Goal: Information Seeking & Learning: Stay updated

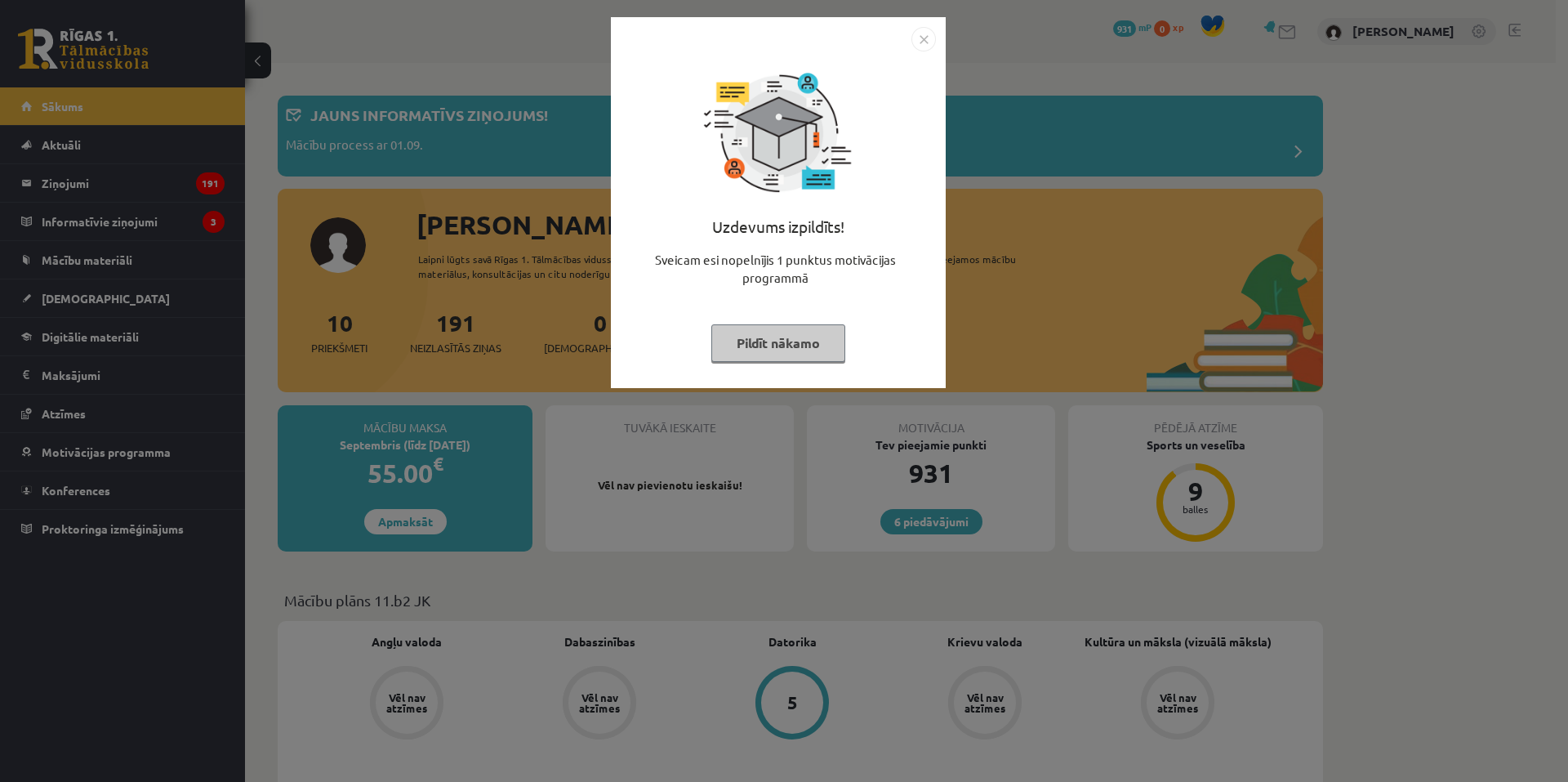
click at [918, 46] on img "Close" at bounding box center [923, 39] width 25 height 25
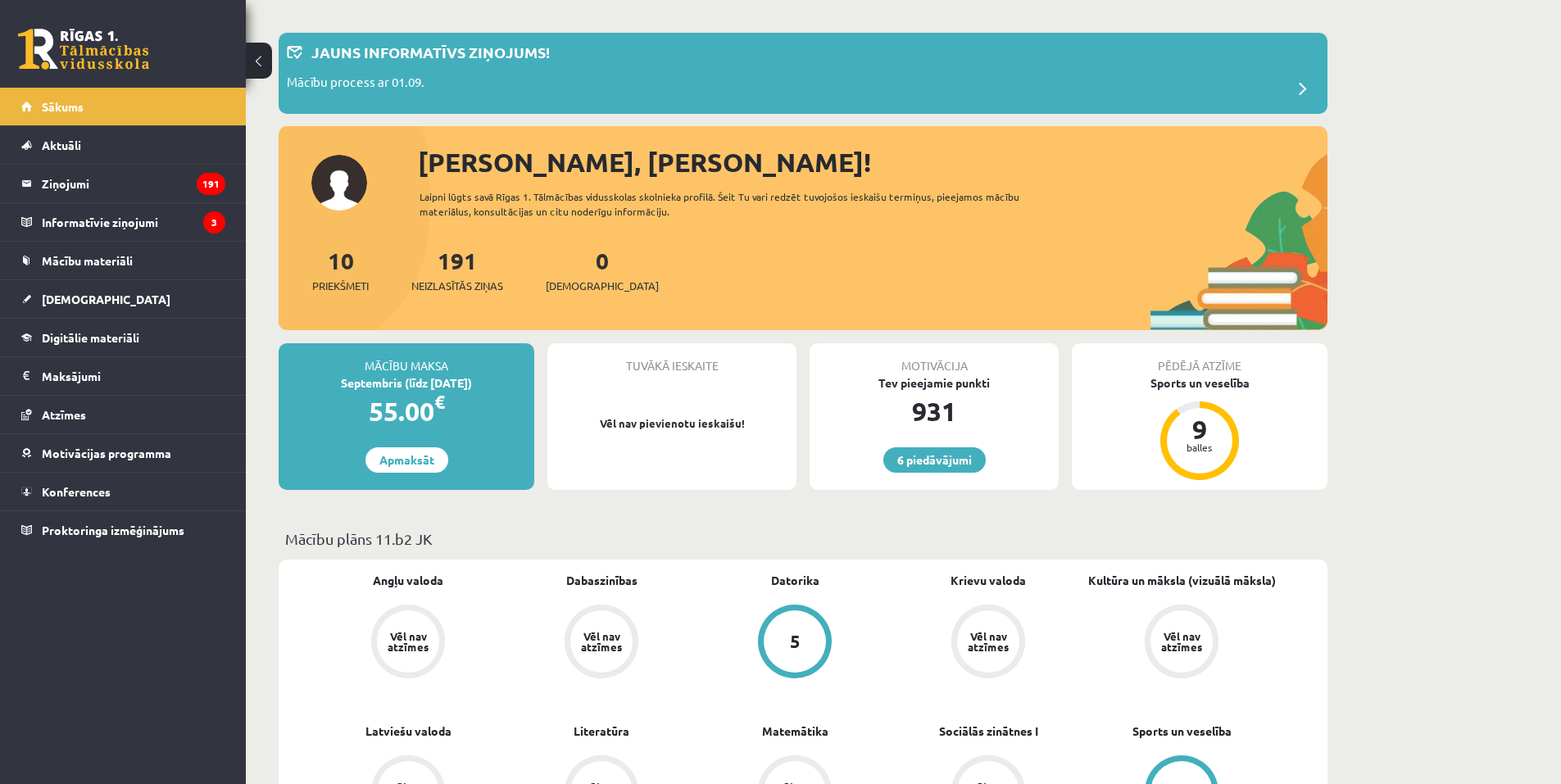
scroll to position [82, 0]
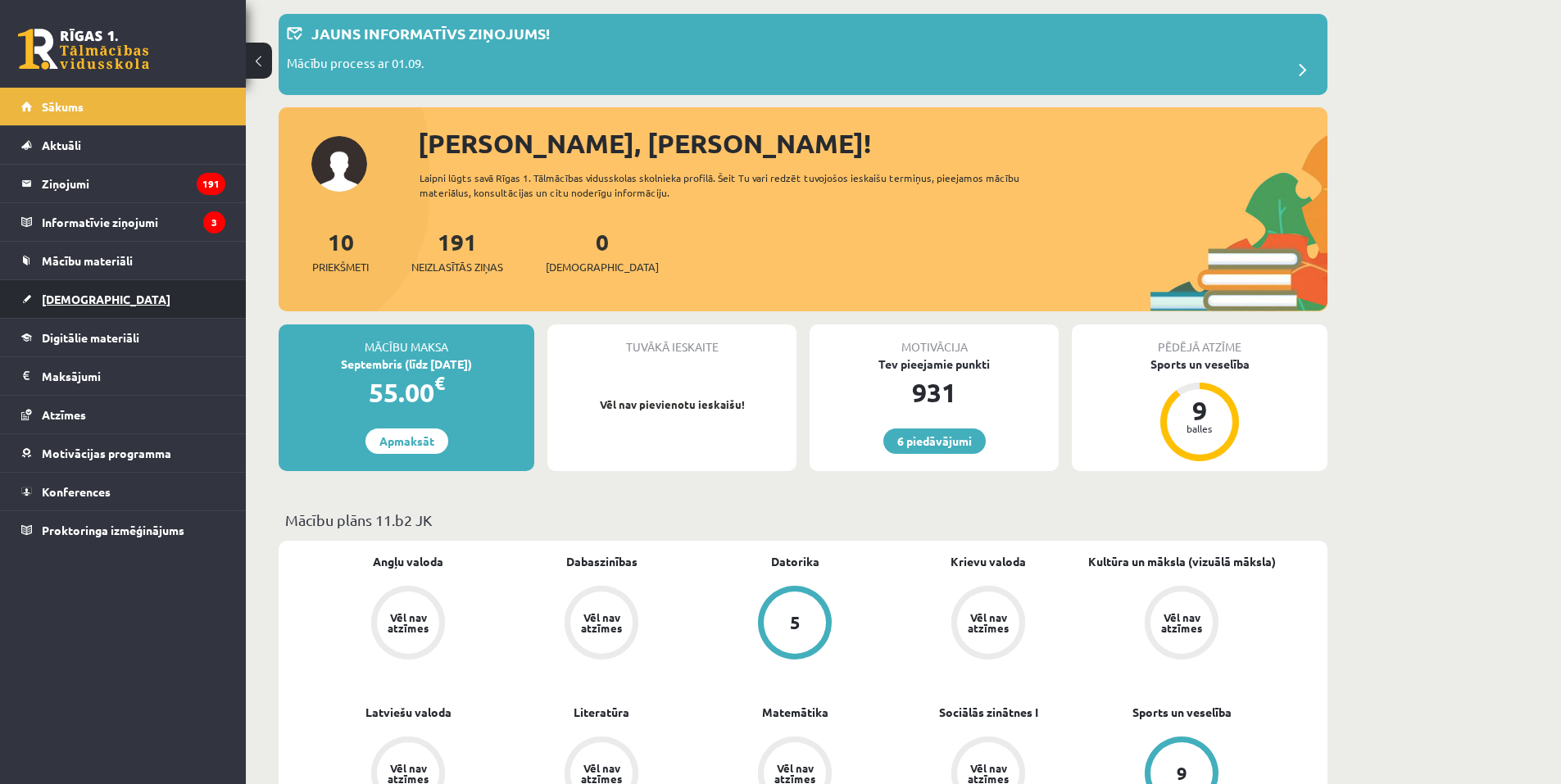
click at [68, 304] on span "[DEMOGRAPHIC_DATA]" at bounding box center [106, 299] width 129 height 15
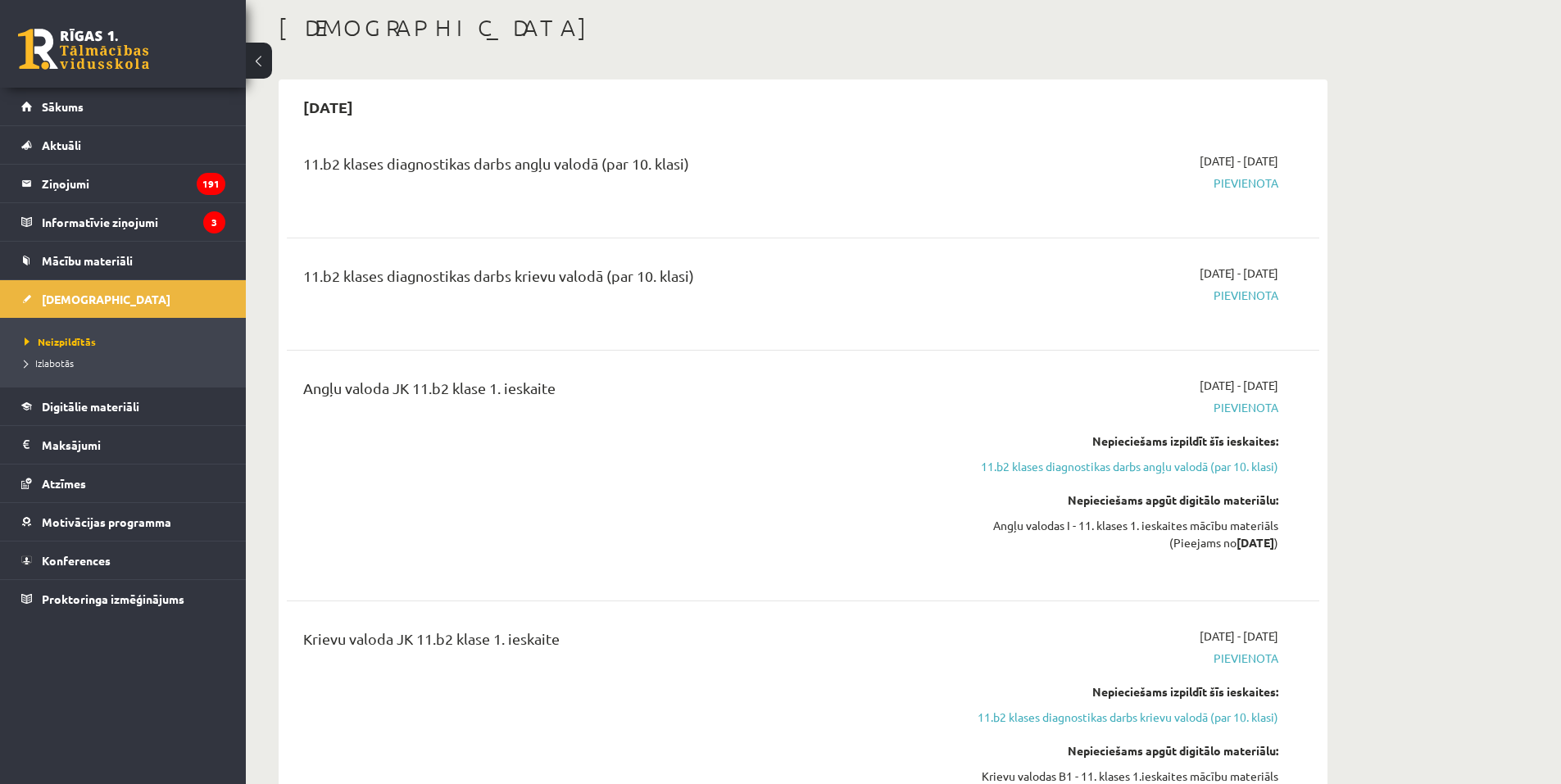
click at [782, 198] on div "11.b2 klases diagnostikas darbs angļu valodā (par 10. klasi)" at bounding box center [624, 182] width 666 height 59
click at [782, 199] on div "11.b2 klases diagnostikas darbs angļu valodā (par 10. klasi)" at bounding box center [624, 182] width 666 height 59
click at [788, 179] on div "11.b2 klases diagnostikas darbs angļu valodā (par 10. klasi)" at bounding box center [624, 167] width 641 height 31
click at [789, 179] on div "11.b2 klases diagnostikas darbs angļu valodā (par 10. klasi)" at bounding box center [624, 167] width 641 height 31
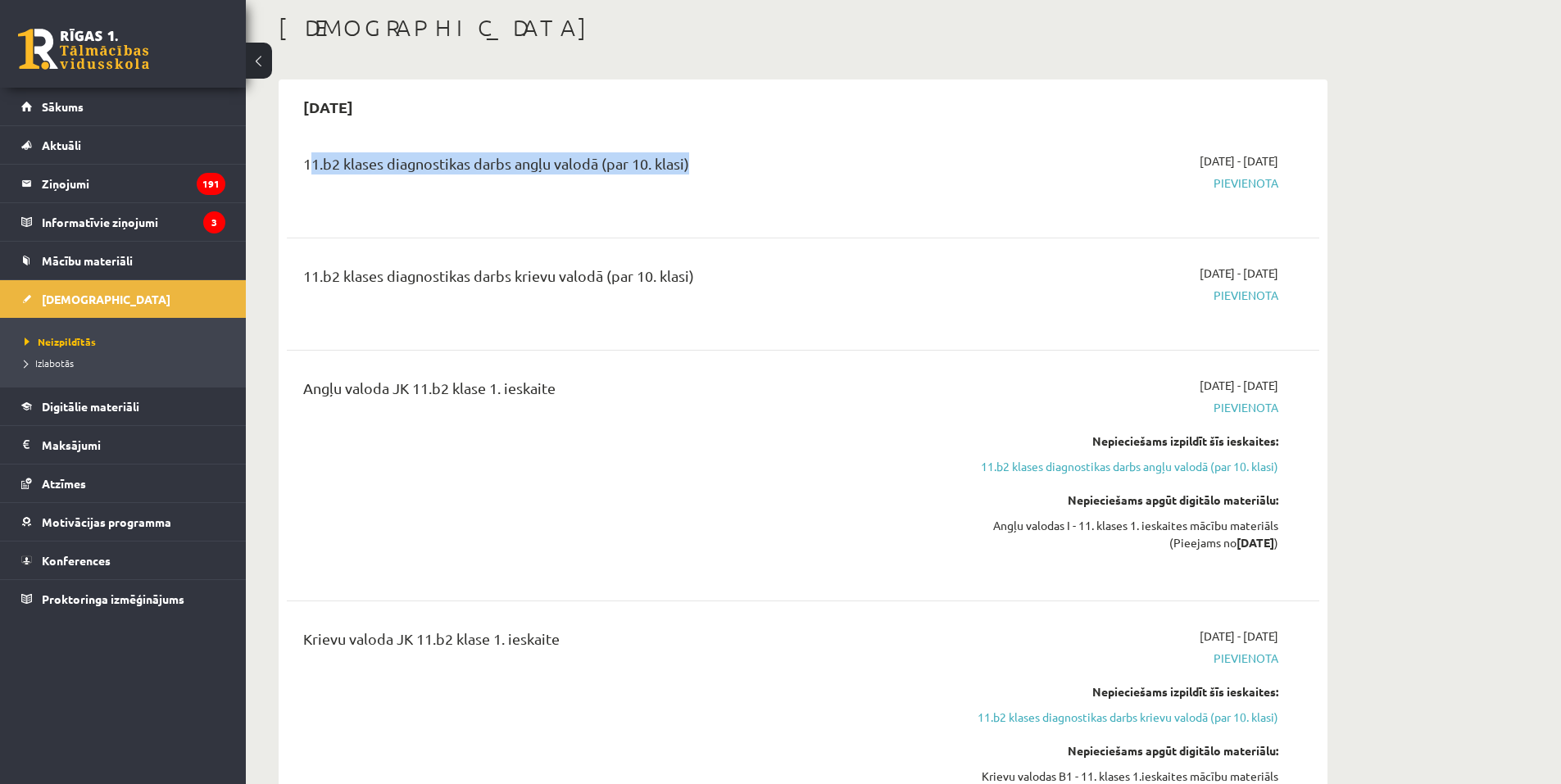
click at [789, 179] on div "11.b2 klases diagnostikas darbs angļu valodā (par 10. klasi)" at bounding box center [624, 167] width 641 height 31
click at [790, 179] on div "11.b2 klases diagnostikas darbs angļu valodā (par 10. klasi)" at bounding box center [624, 167] width 641 height 31
click at [945, 207] on div "11.b2 klases diagnostikas darbs angļu valodā (par 10. klasi)" at bounding box center [624, 182] width 666 height 59
drag, startPoint x: 1189, startPoint y: 272, endPoint x: 1215, endPoint y: 327, distance: 60.8
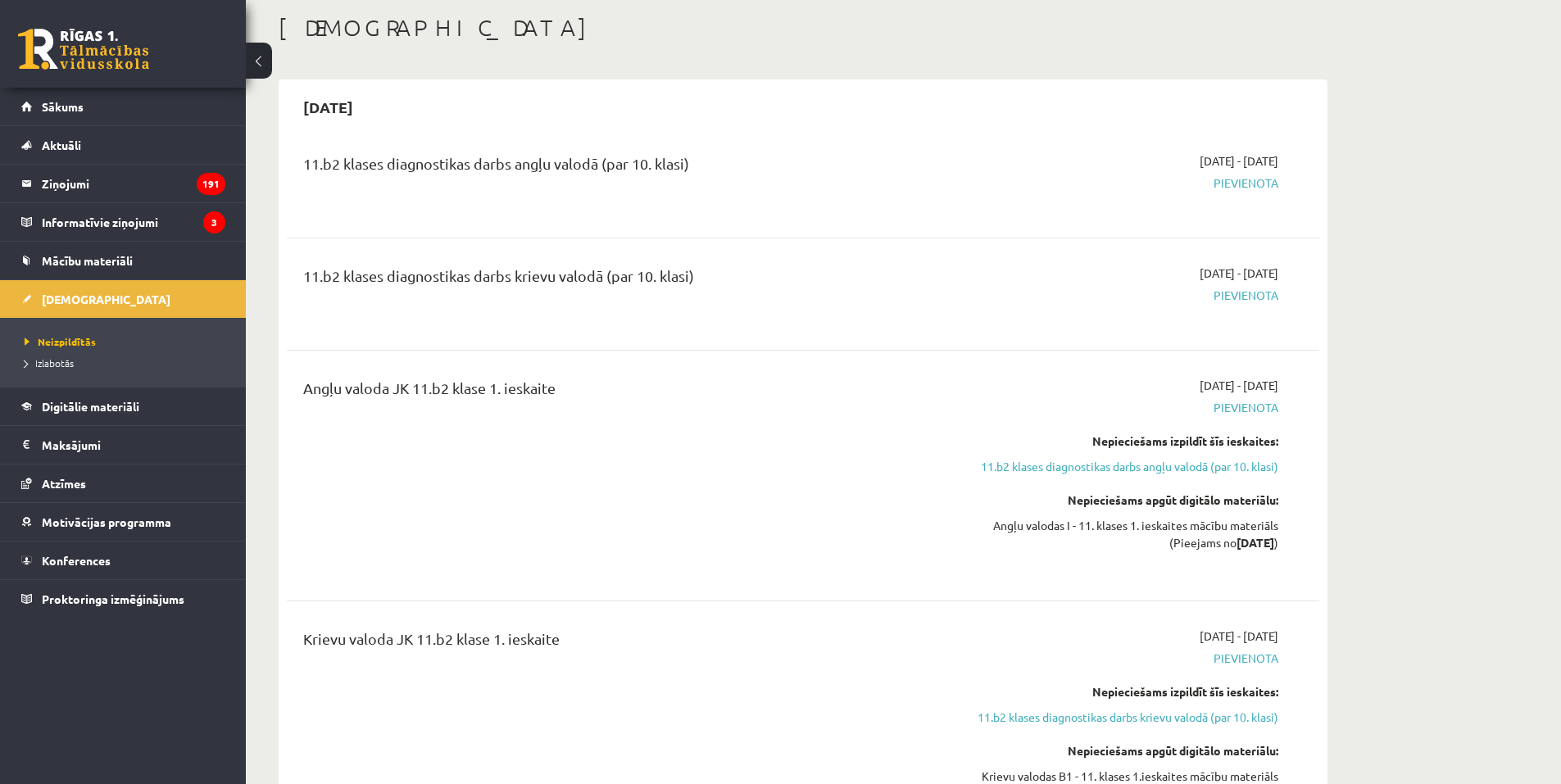
click at [1263, 278] on span "2025-09-01 - 2025-09-15" at bounding box center [1238, 273] width 79 height 18
click at [1184, 351] on div "11.b2 klases diagnostikas darbs angļu valodā (par 10. klasi) 2025-09-01 - 2025-…" at bounding box center [803, 499] width 1033 height 726
drag, startPoint x: 1180, startPoint y: 402, endPoint x: 1247, endPoint y: 395, distance: 67.4
click at [1244, 396] on div "2025-09-01 - 2025-09-15 Pievienota Nepieciešams izpildīt šīs ieskaites: 11.b2 k…" at bounding box center [1123, 475] width 334 height 197
click at [1245, 373] on div "Angļu valoda JK 11.b2 klase 1. ieskaite 2025-09-01 - 2025-09-15 Pievienota Nepi…" at bounding box center [803, 475] width 1033 height 230
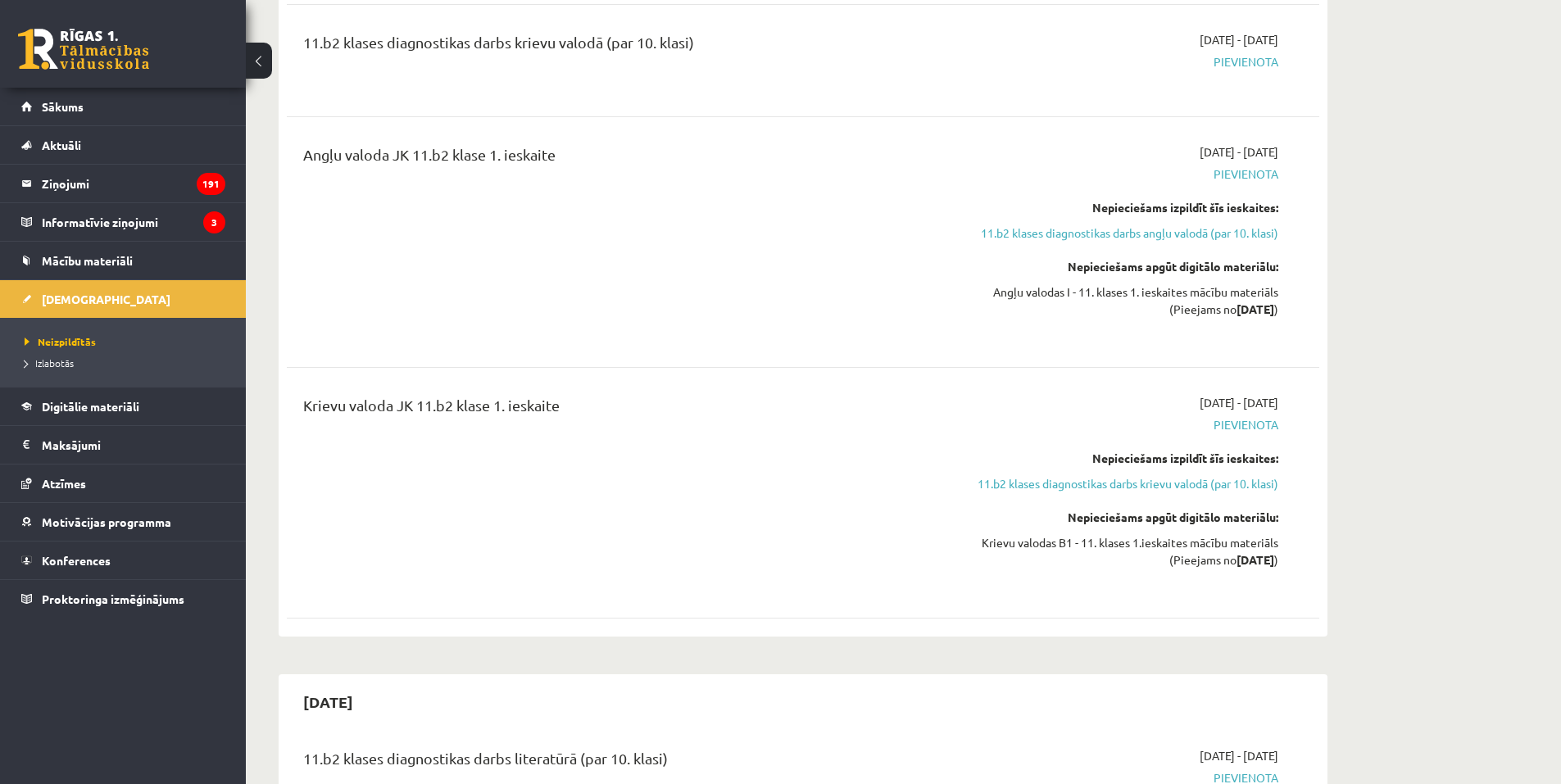
scroll to position [328, 0]
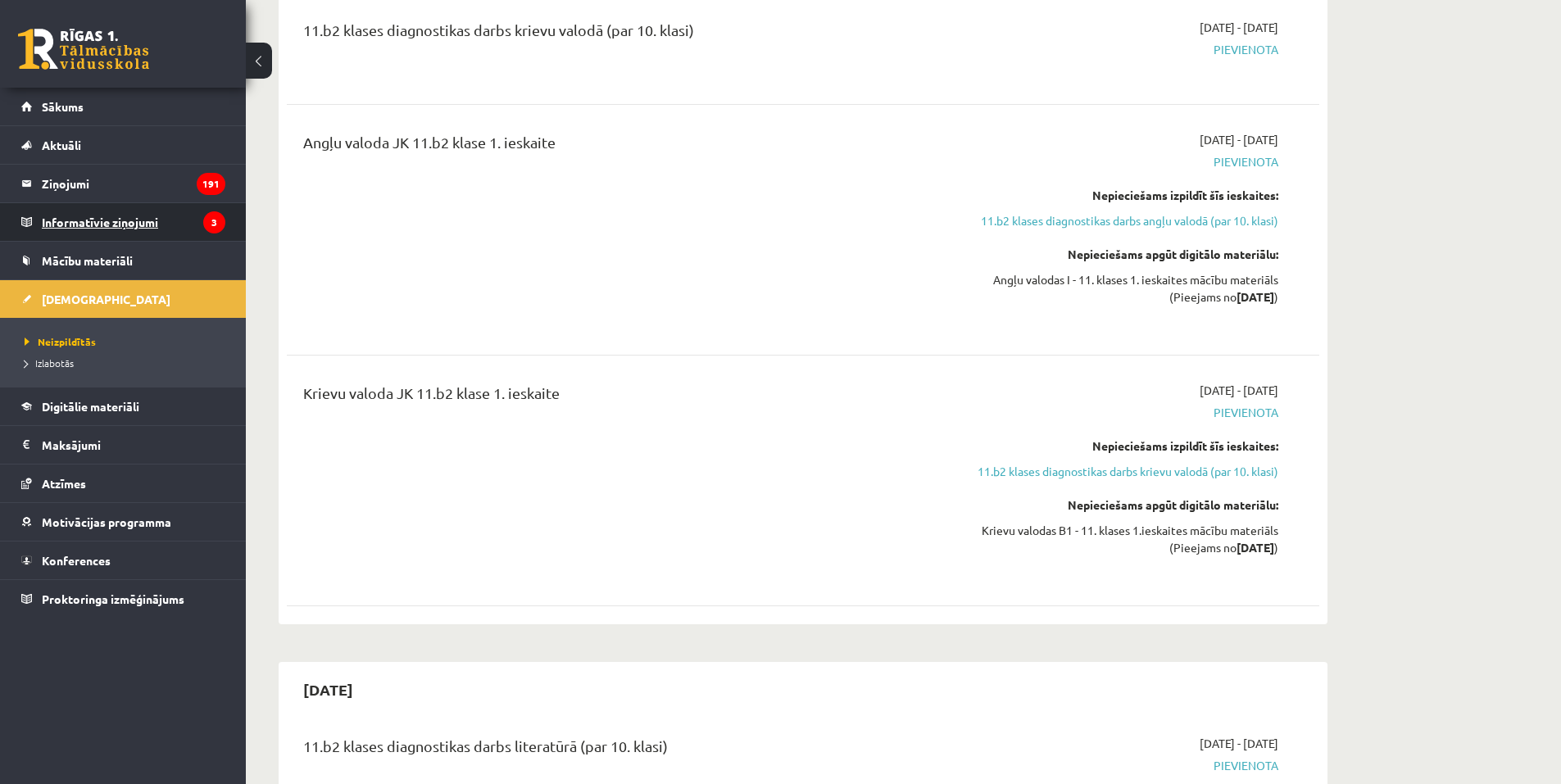
click at [112, 215] on legend "Informatīvie ziņojumi 3" at bounding box center [133, 221] width 184 height 38
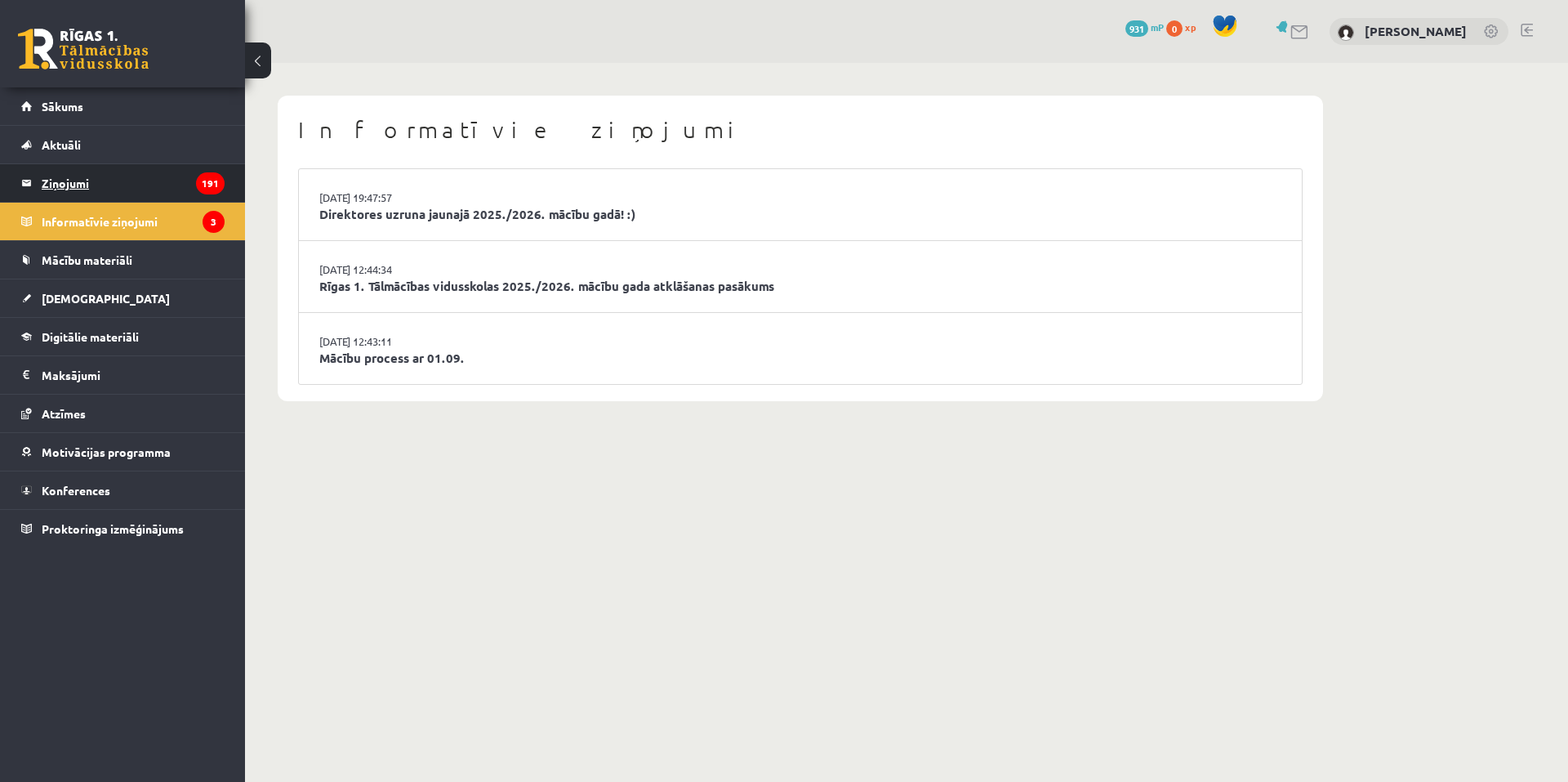
click at [128, 177] on legend "Ziņojumi 191" at bounding box center [133, 183] width 183 height 38
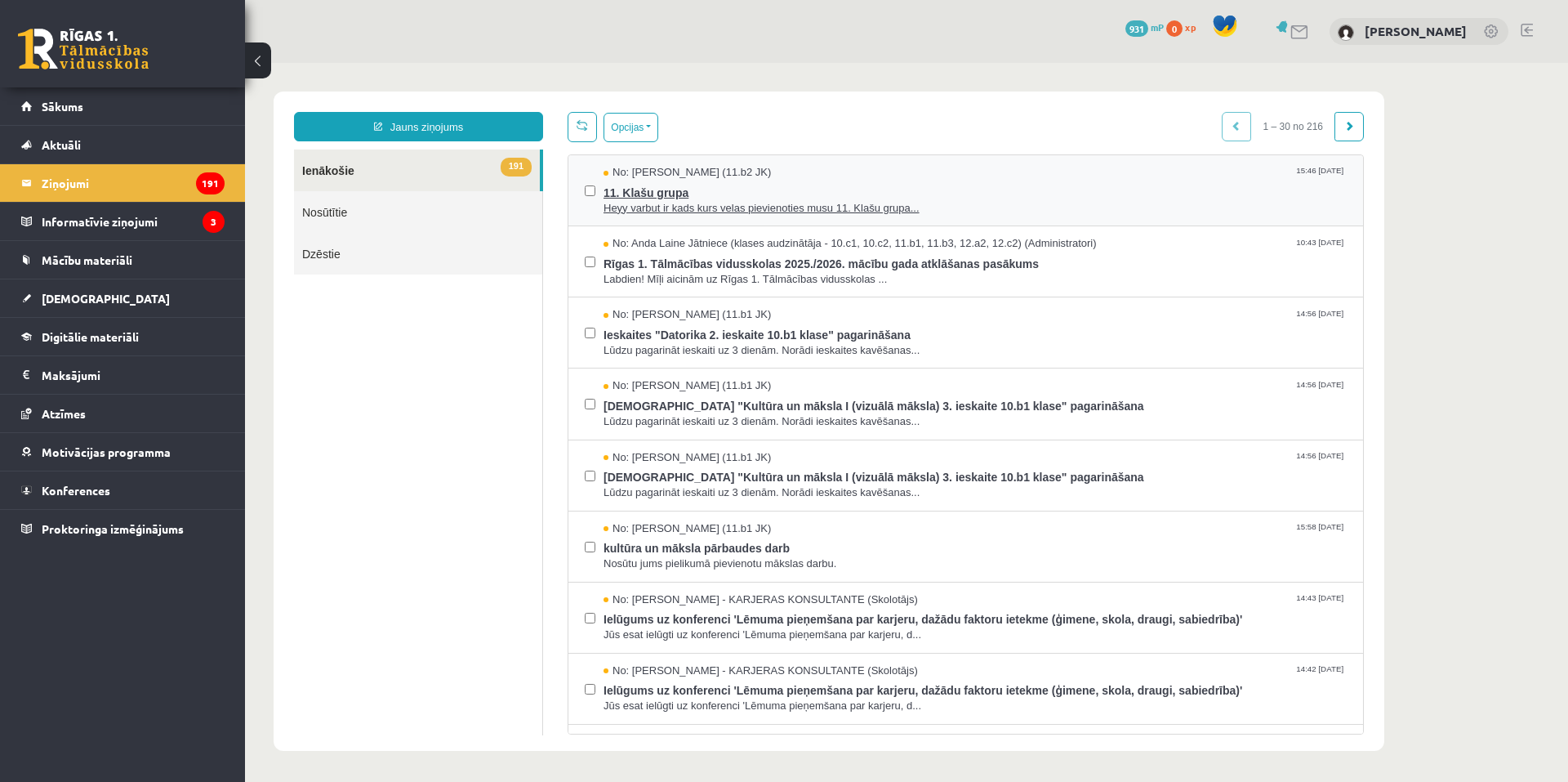
click at [847, 180] on span "11. Klašu grupa" at bounding box center [975, 190] width 743 height 20
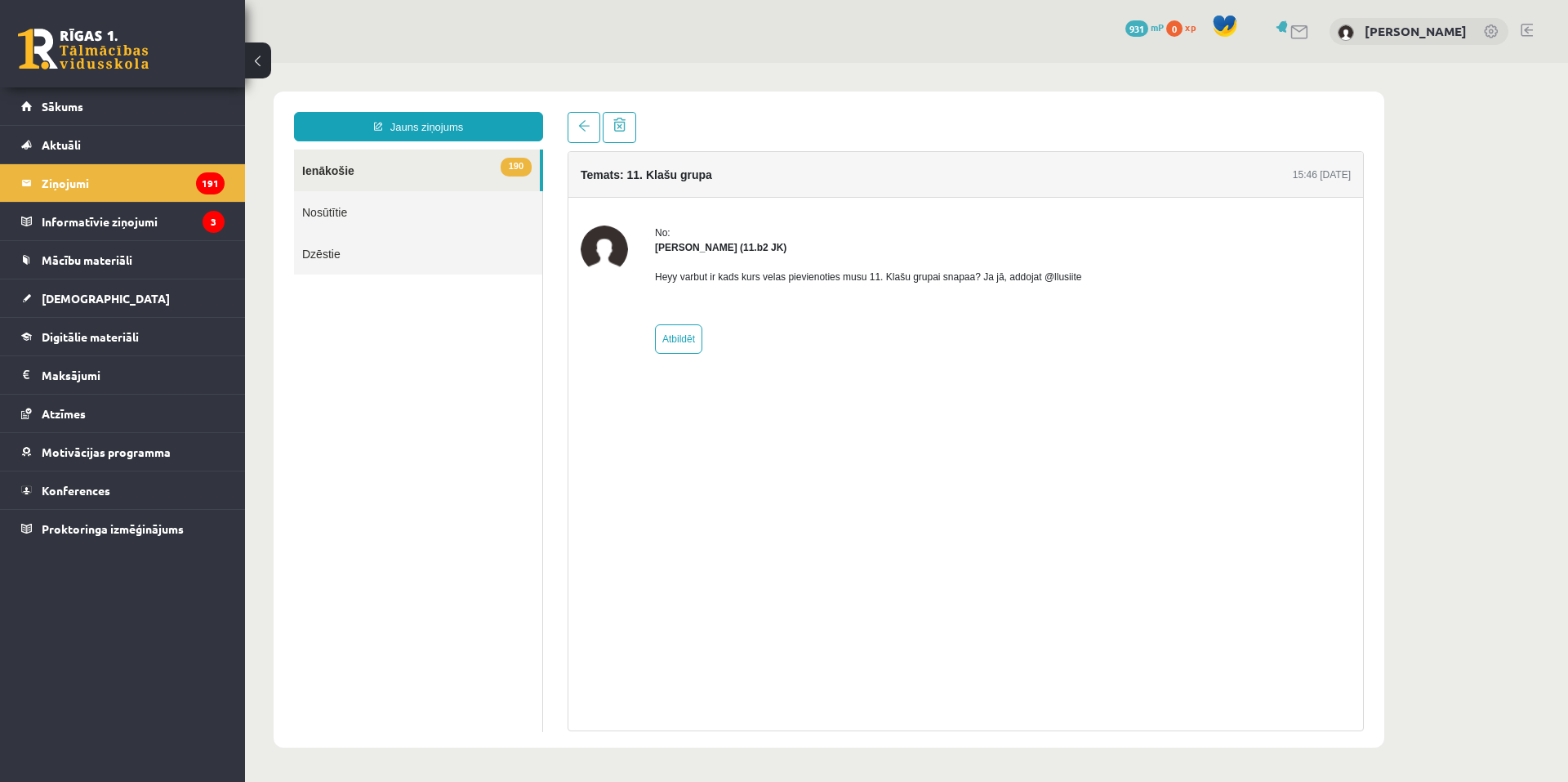
drag, startPoint x: 885, startPoint y: 221, endPoint x: 902, endPoint y: 219, distance: 17.1
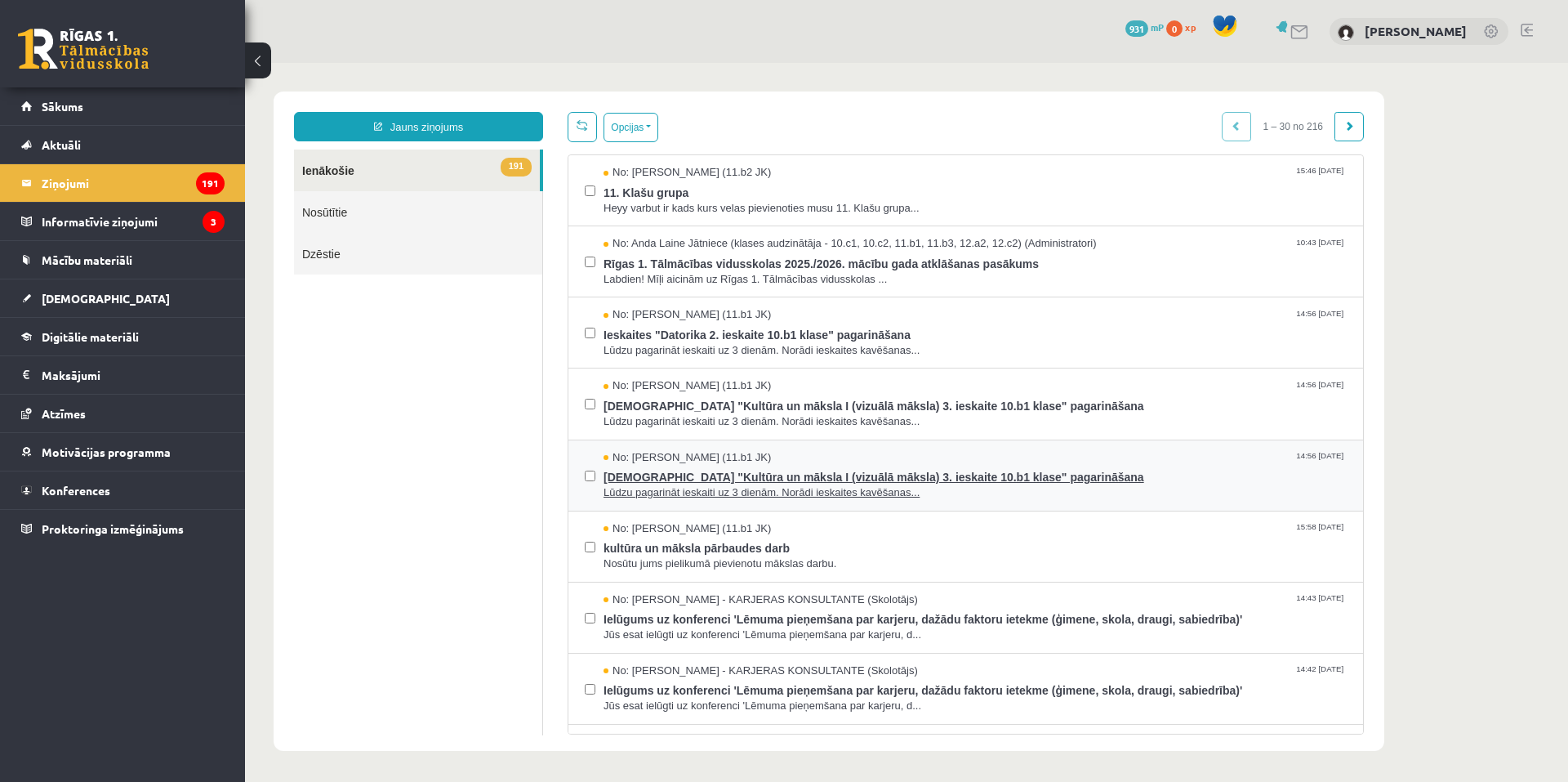
click at [781, 455] on div "No: Grigorijs Ivanovs (11.b1 JK) 14:56 25/05/2025" at bounding box center [975, 458] width 743 height 16
click at [133, 210] on legend "Informatīvie ziņojumi 3" at bounding box center [133, 221] width 183 height 38
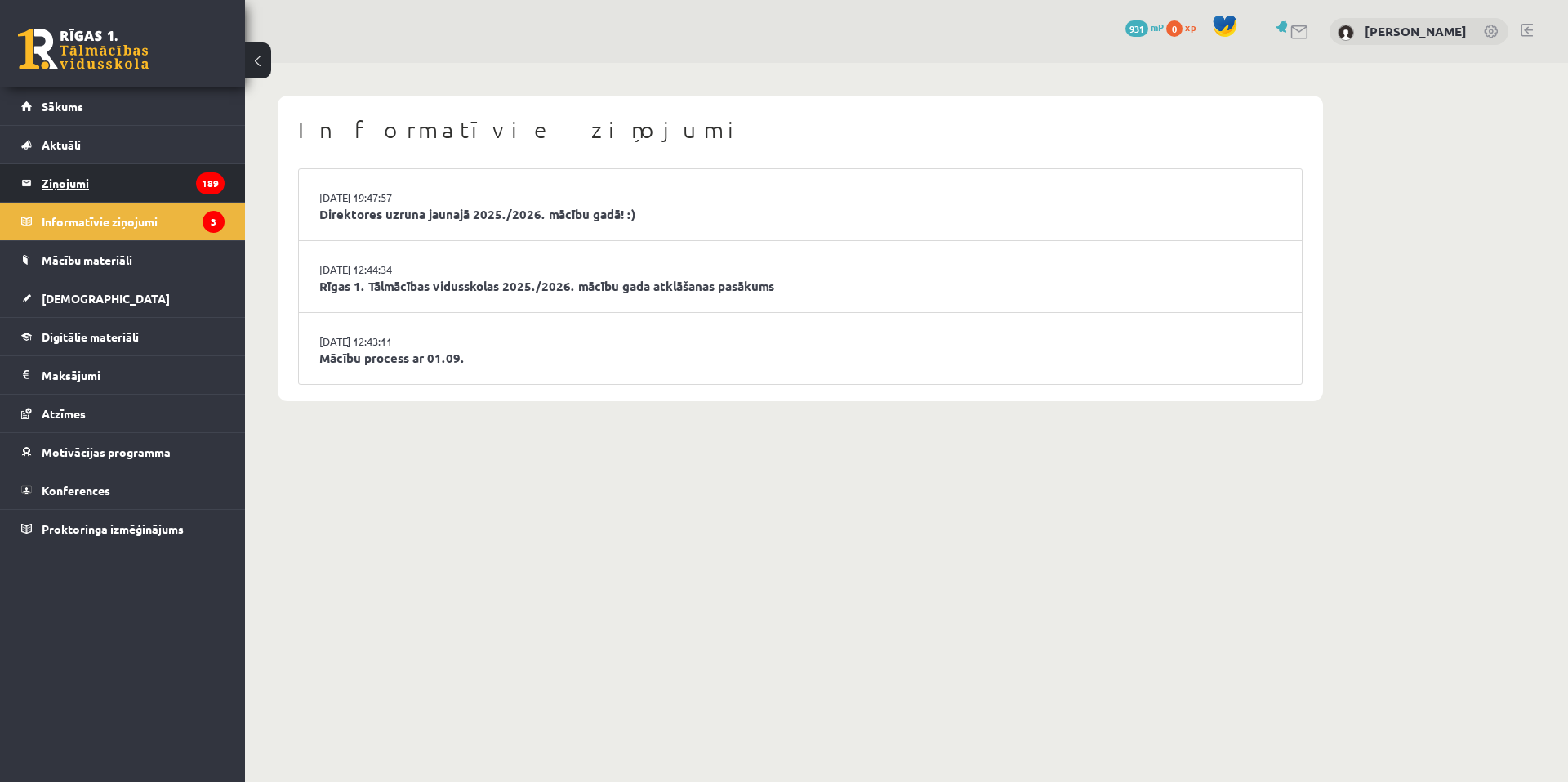
click at [152, 190] on legend "Ziņojumi 189" at bounding box center [133, 183] width 183 height 38
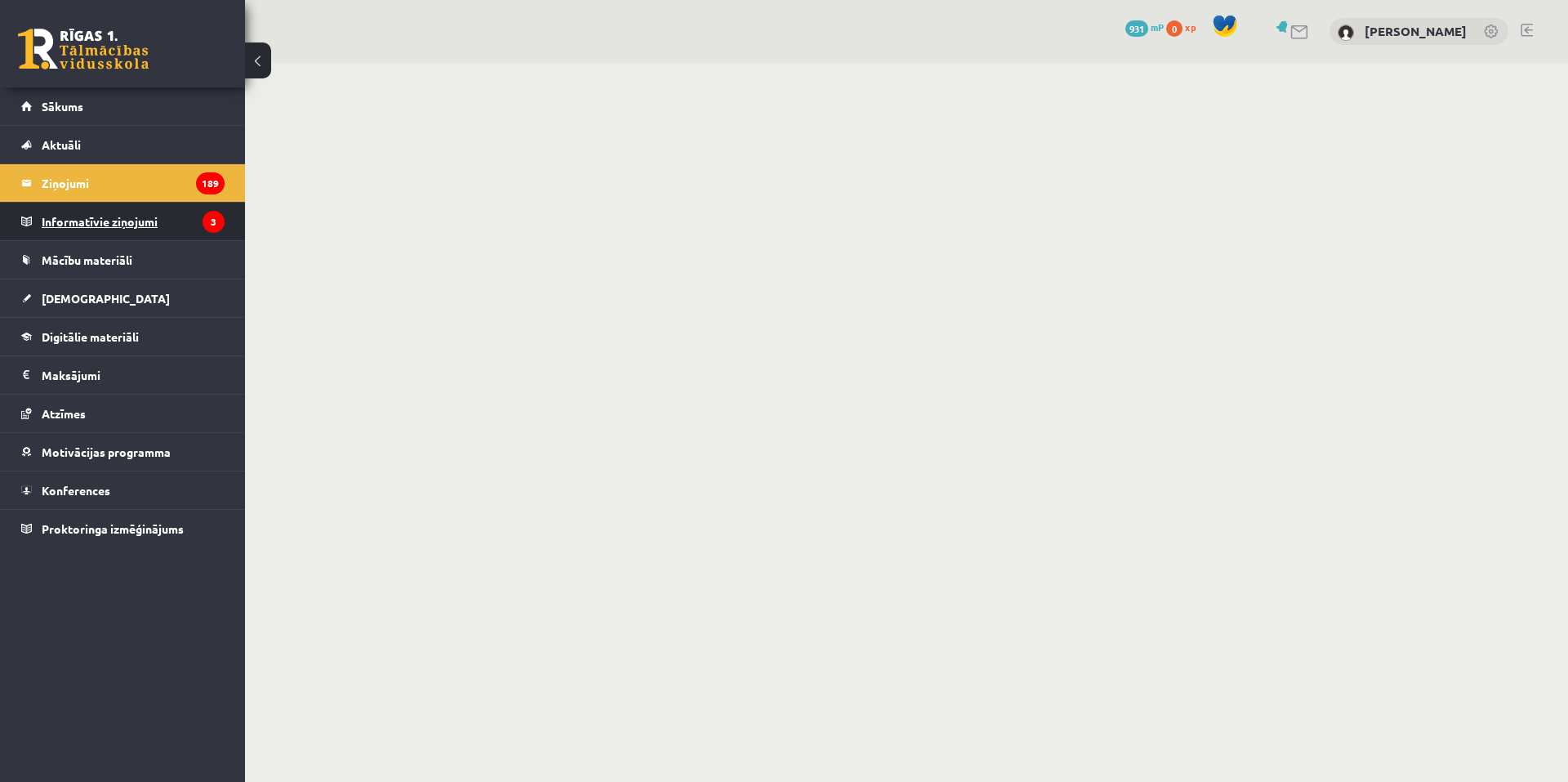
click at [128, 231] on legend "Informatīvie ziņojumi 3" at bounding box center [133, 221] width 183 height 38
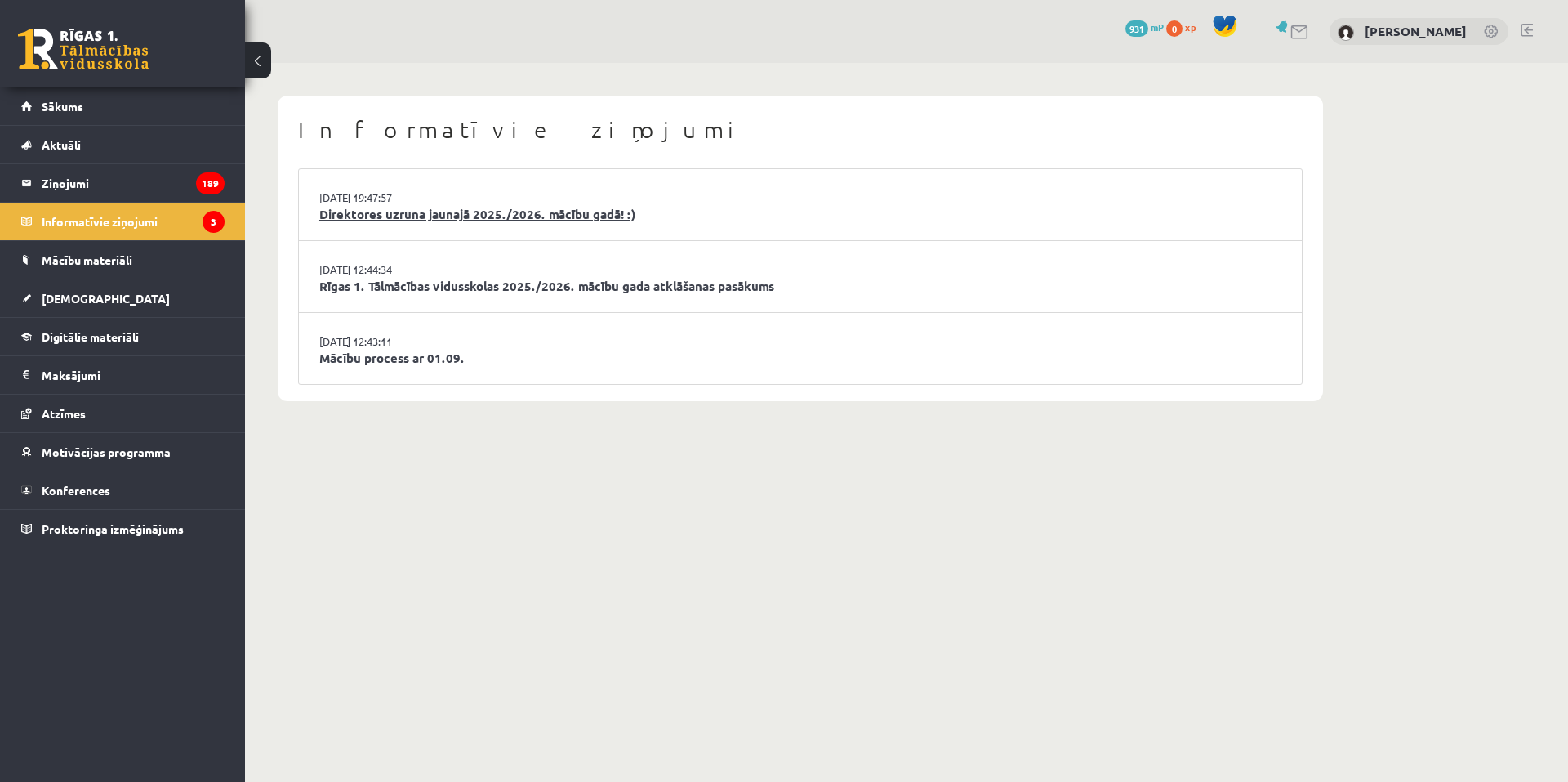
click at [580, 214] on link "Direktores uzruna jaunajā 2025./2026. mācību gadā! :)" at bounding box center [800, 214] width 962 height 18
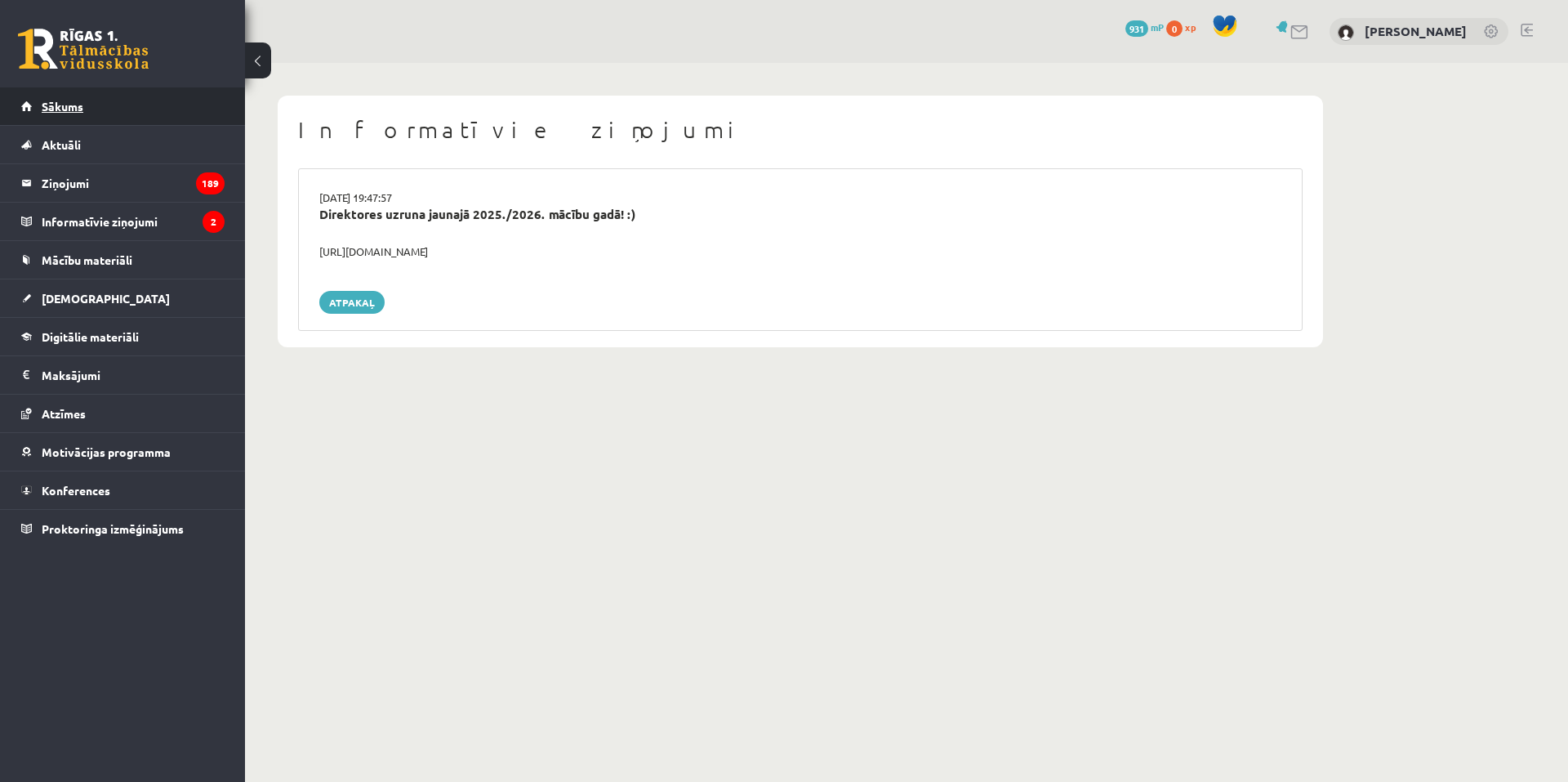
click at [58, 105] on span "Sākums" at bounding box center [62, 106] width 42 height 15
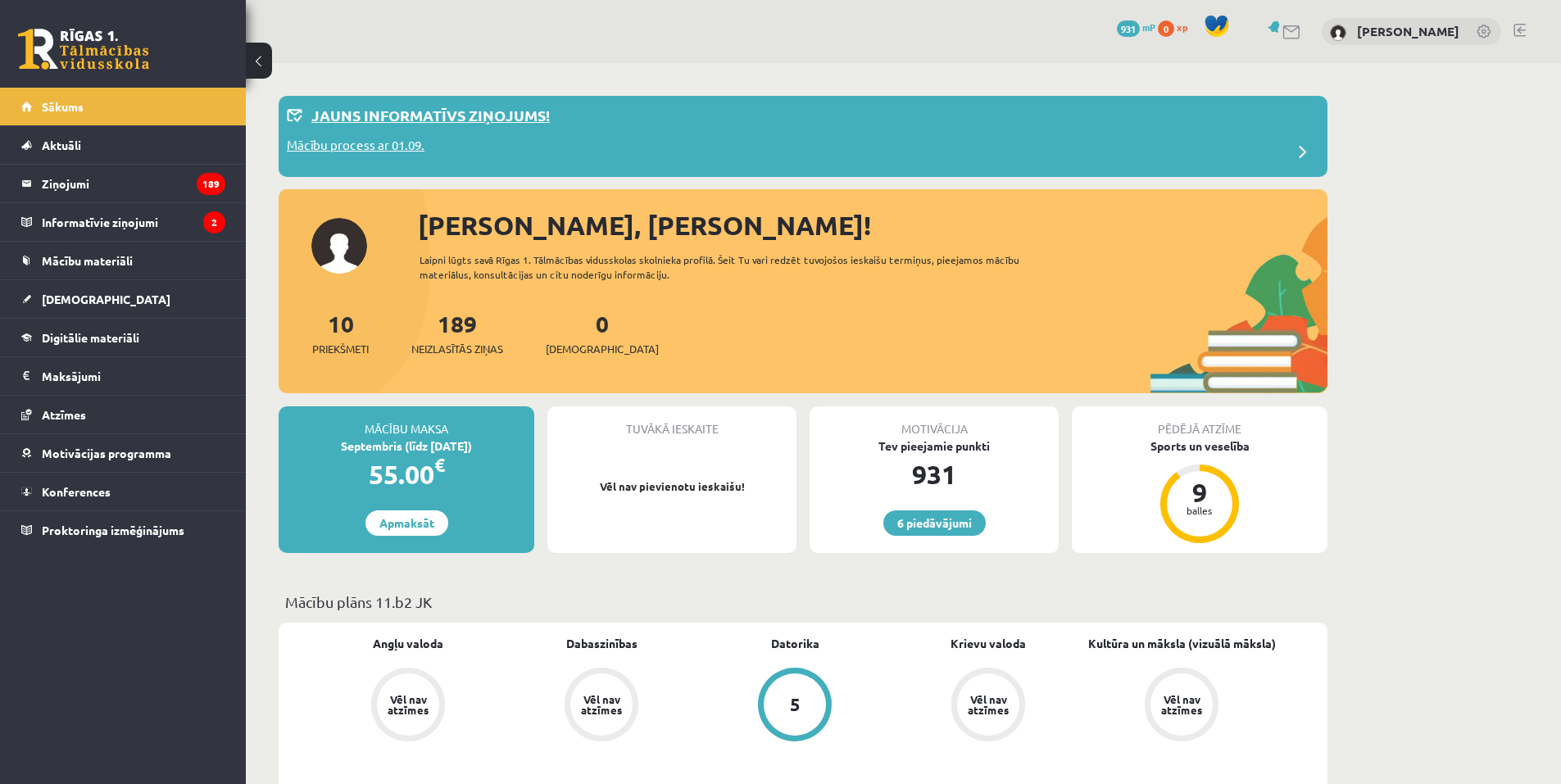
click at [413, 113] on p "Jauns informatīvs ziņojums!" at bounding box center [430, 115] width 238 height 22
